Goal: Task Accomplishment & Management: Use online tool/utility

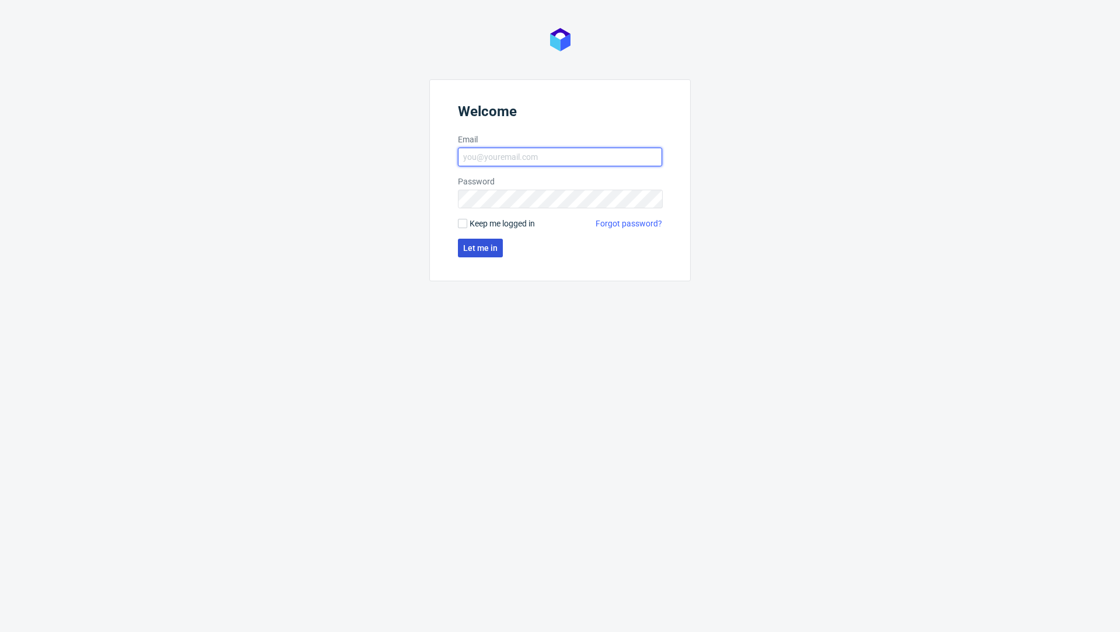
type input "[PERSON_NAME][EMAIL_ADDRESS][DOMAIN_NAME]"
click at [478, 240] on button "Let me in" at bounding box center [480, 248] width 45 height 19
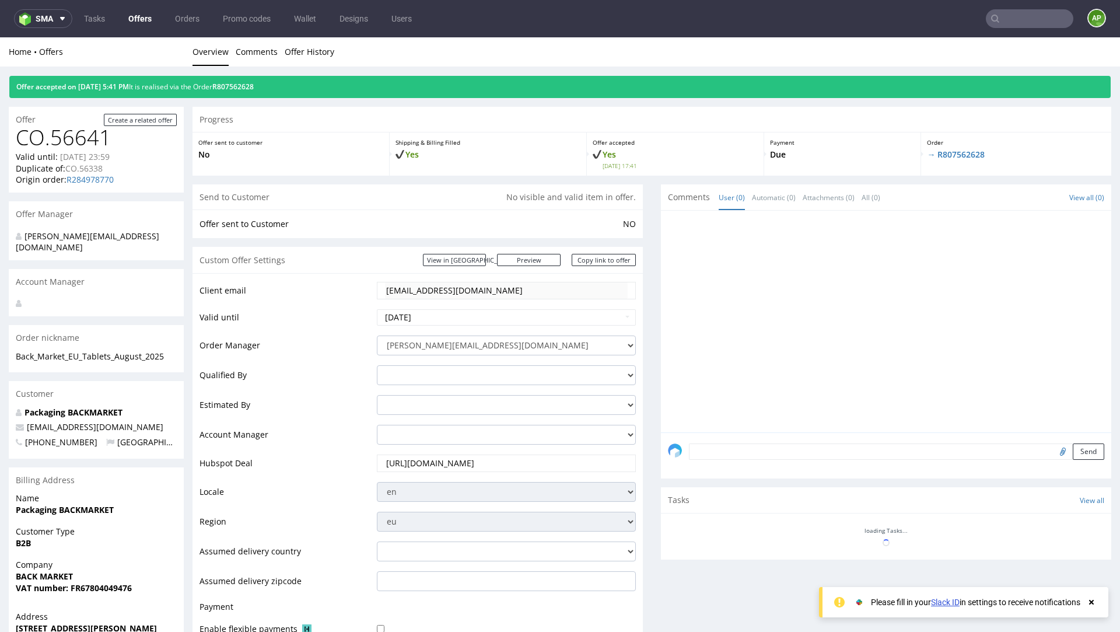
click at [132, 19] on link "Offers" at bounding box center [139, 18] width 37 height 19
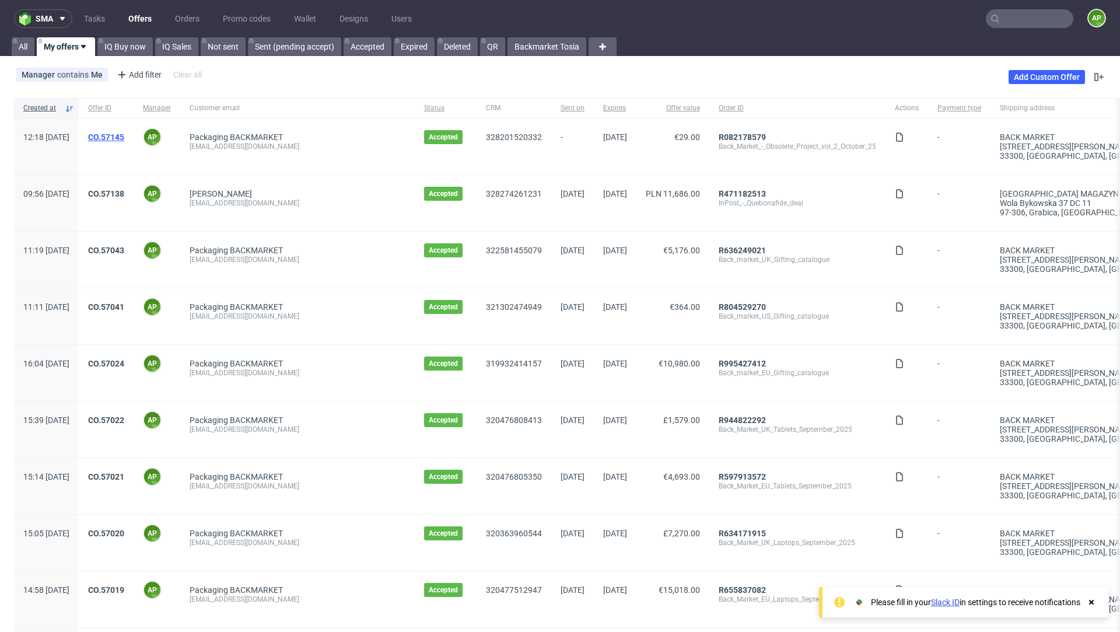
click at [124, 135] on link "CO.57145" at bounding box center [106, 136] width 36 height 9
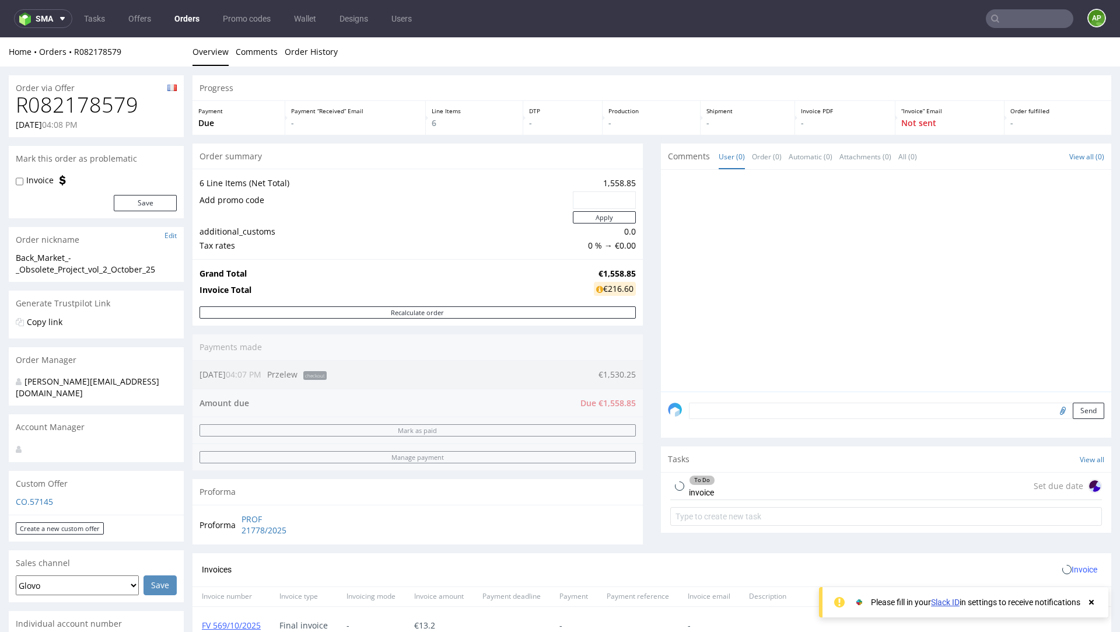
click at [106, 99] on h1 "R082178579" at bounding box center [96, 104] width 161 height 23
copy h1 "R082178579"
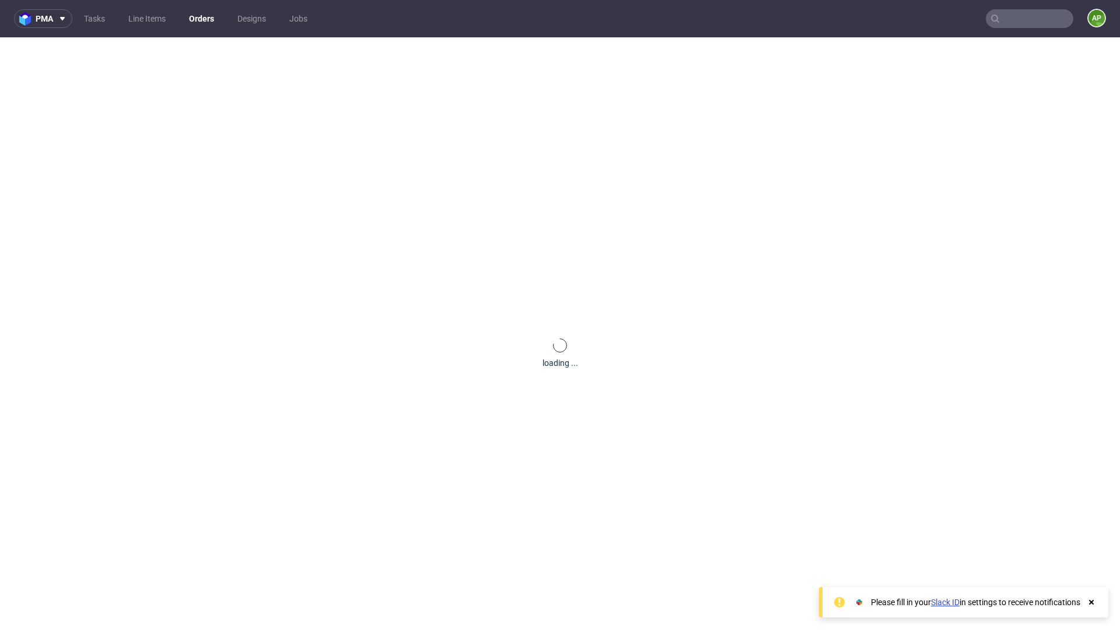
click at [1037, 17] on input "text" at bounding box center [1029, 18] width 87 height 19
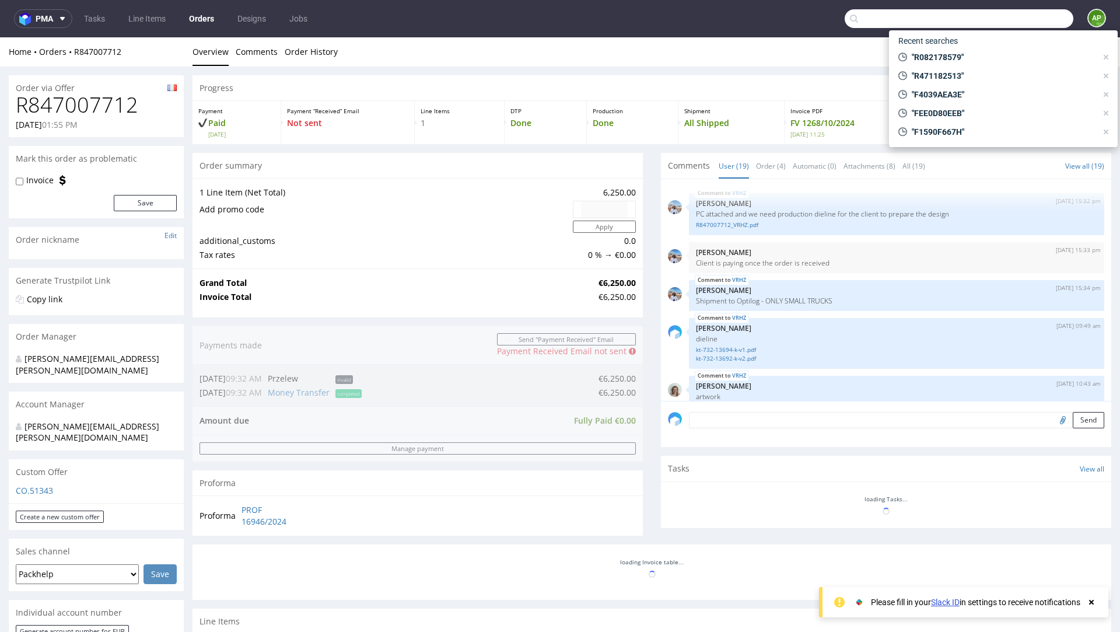
paste input "R082178579"
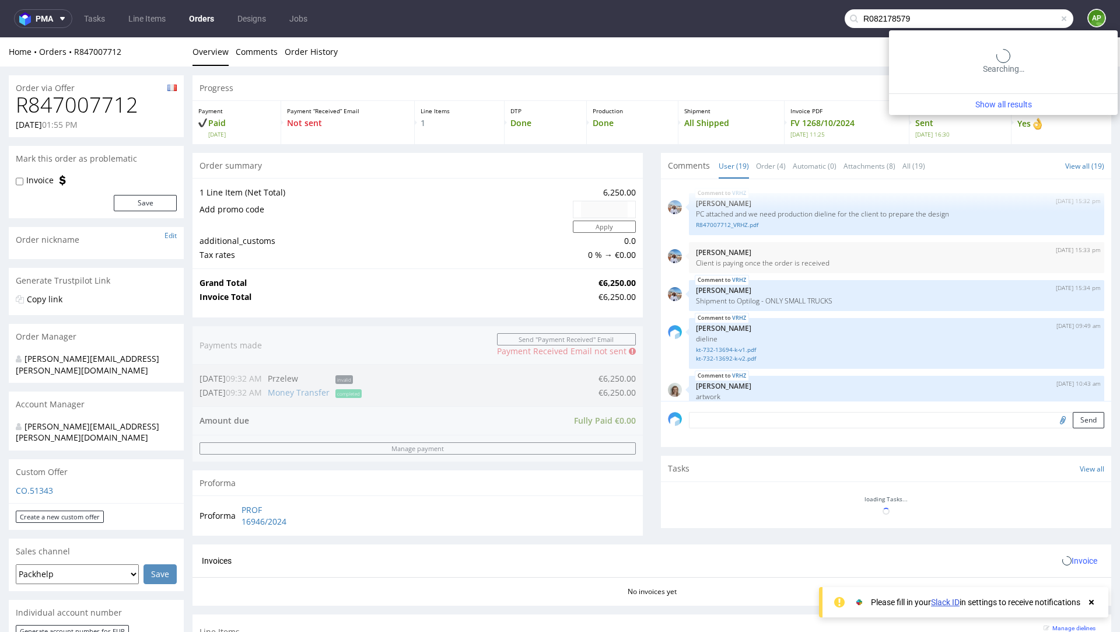
type input "R082178579"
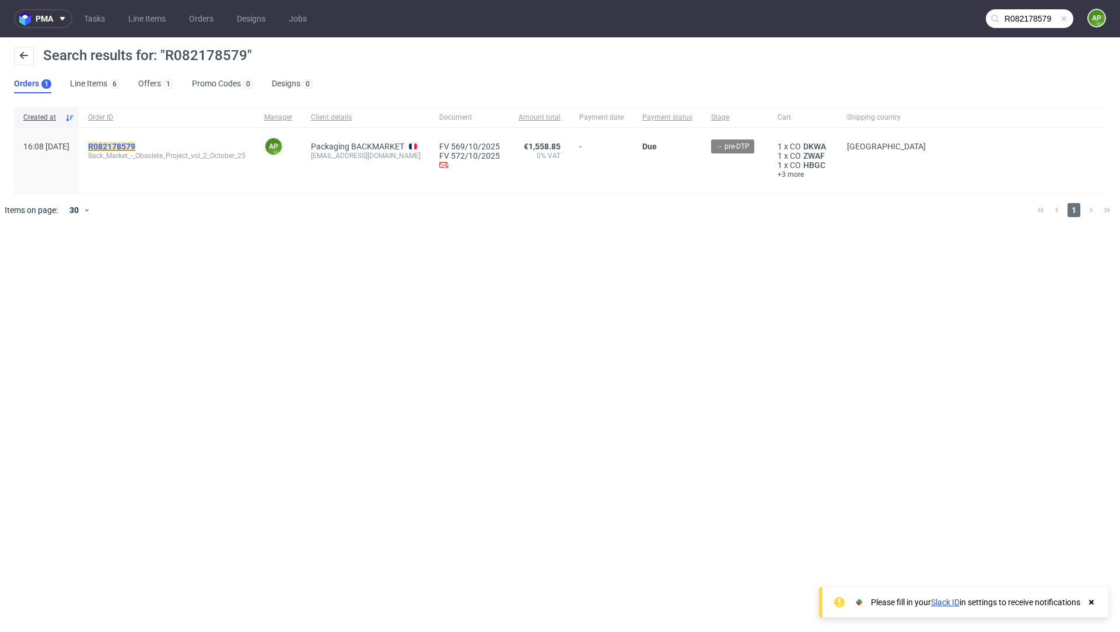
click at [135, 146] on mark "R082178579" at bounding box center [111, 146] width 47 height 9
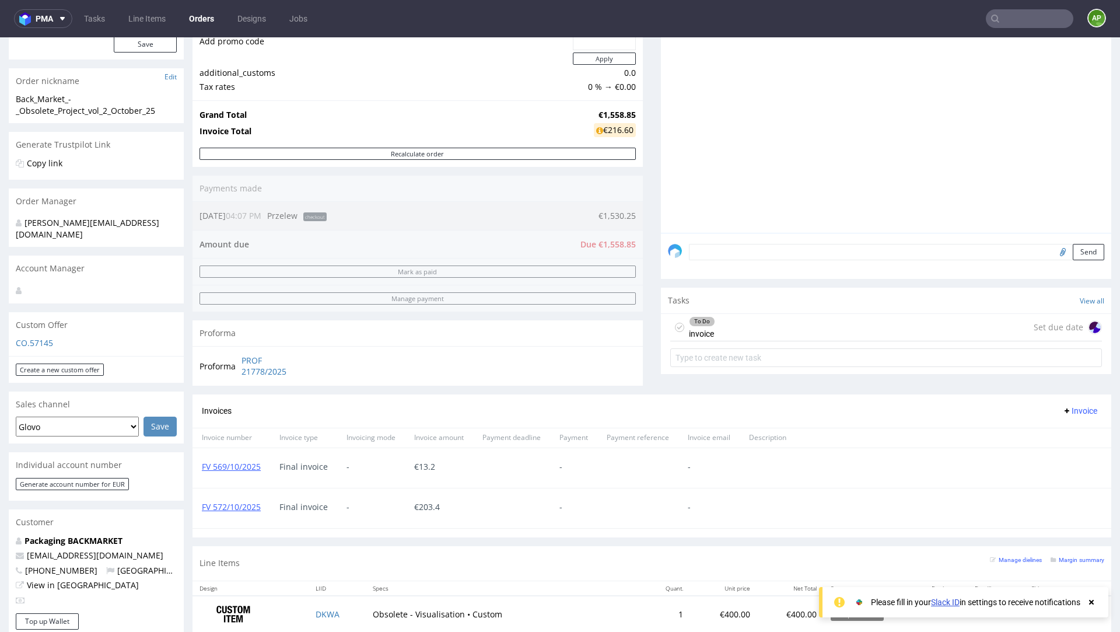
scroll to position [159, 0]
click at [731, 326] on div "To Do invoice Set due date" at bounding box center [886, 326] width 432 height 27
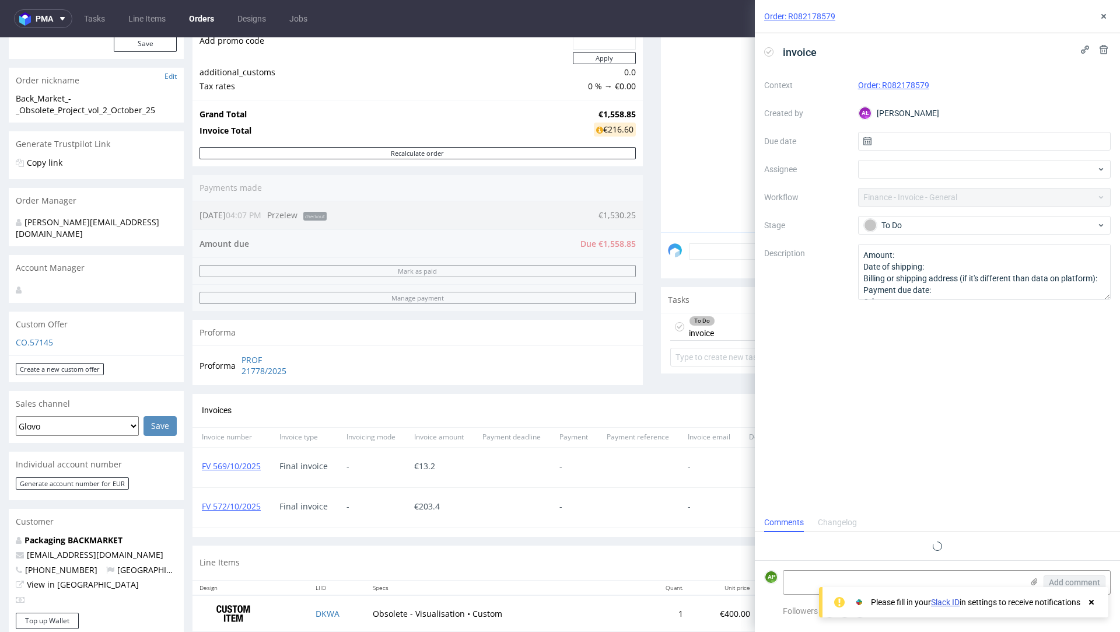
scroll to position [3, 0]
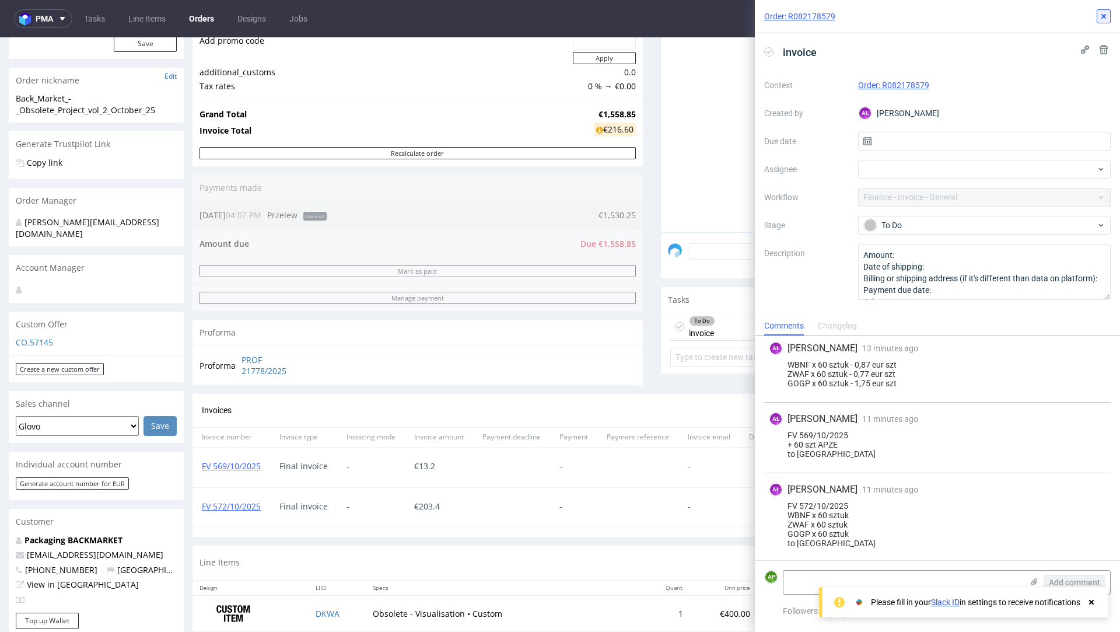
click at [1100, 14] on icon at bounding box center [1103, 16] width 9 height 9
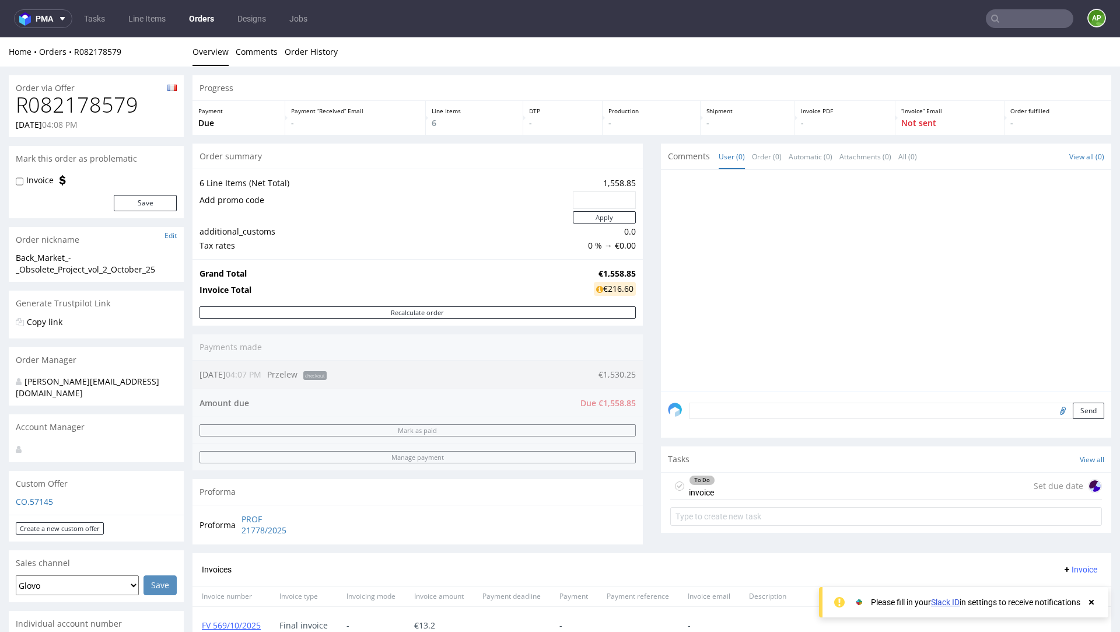
click at [63, 104] on h1 "R082178579" at bounding box center [96, 104] width 161 height 23
copy h1 "R082178579"
